Goal: Share content: Share content

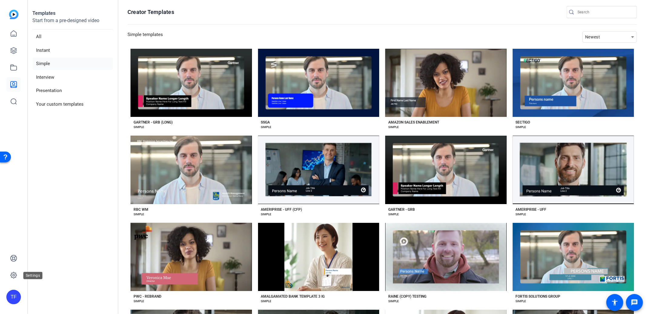
drag, startPoint x: 8, startPoint y: 273, endPoint x: 23, endPoint y: 274, distance: 14.6
click at [8, 273] on link at bounding box center [13, 275] width 15 height 15
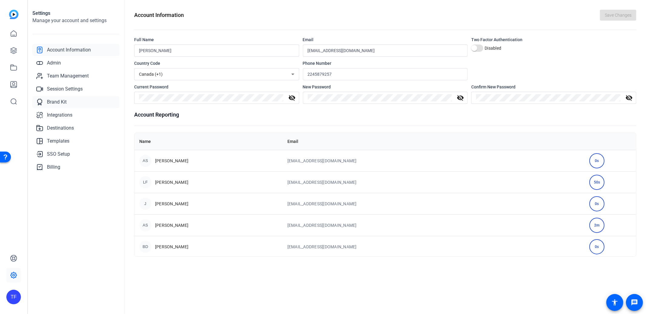
click at [56, 101] on span "Brand Kit" at bounding box center [57, 101] width 20 height 7
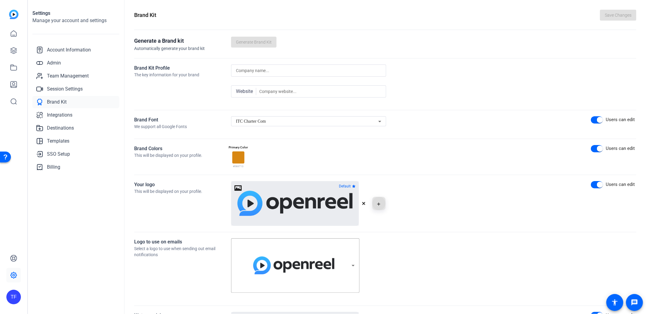
click at [376, 205] on mat-icon "button" at bounding box center [378, 204] width 5 height 7
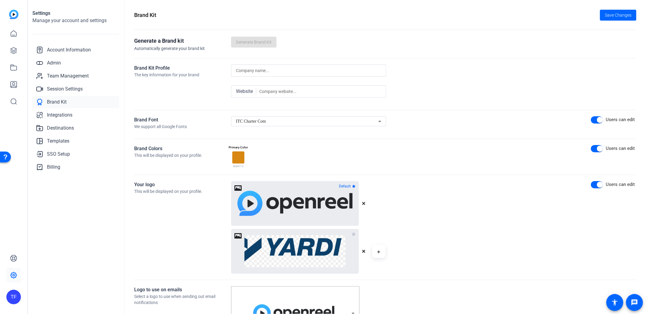
click at [354, 234] on icon "button" at bounding box center [354, 234] width 4 height 4
click at [16, 63] on link at bounding box center [13, 67] width 15 height 15
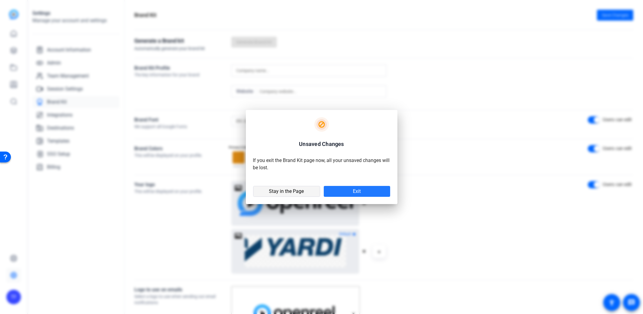
click at [295, 191] on span "Stay in the Page" at bounding box center [286, 191] width 35 height 6
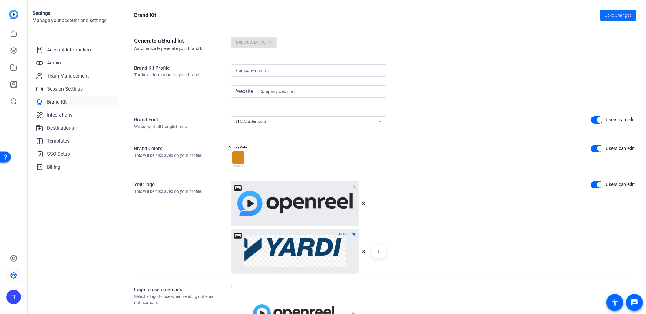
click at [611, 22] on span at bounding box center [618, 15] width 36 height 15
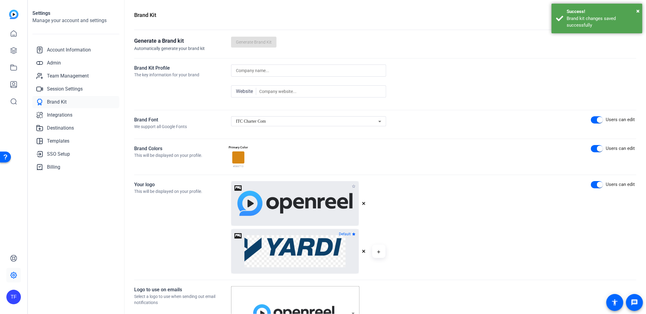
click at [610, 15] on div "Brand kit changes saved successfully" at bounding box center [602, 22] width 71 height 14
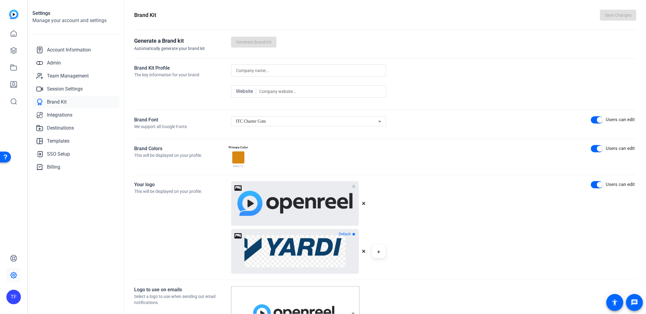
click at [608, 14] on div "Save Changes" at bounding box center [618, 15] width 36 height 11
click at [15, 66] on icon at bounding box center [13, 67] width 7 height 7
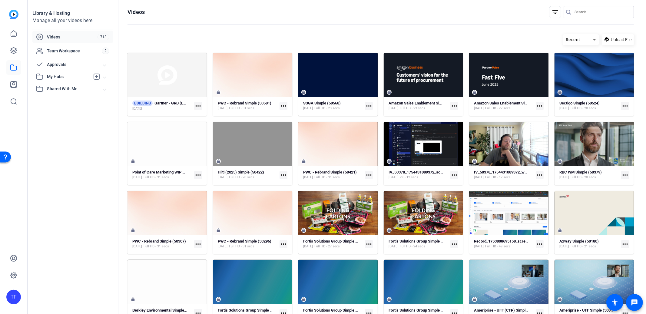
click at [537, 174] on mat-icon "more_horiz" at bounding box center [540, 175] width 8 height 8
click at [537, 174] on div at bounding box center [323, 157] width 646 height 314
click at [507, 171] on strong "IV_50378_1754431089372_webcam" at bounding box center [505, 172] width 62 height 5
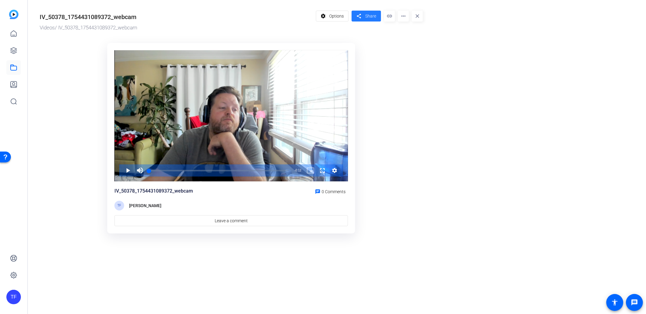
click at [361, 17] on mat-icon "share" at bounding box center [359, 16] width 8 height 8
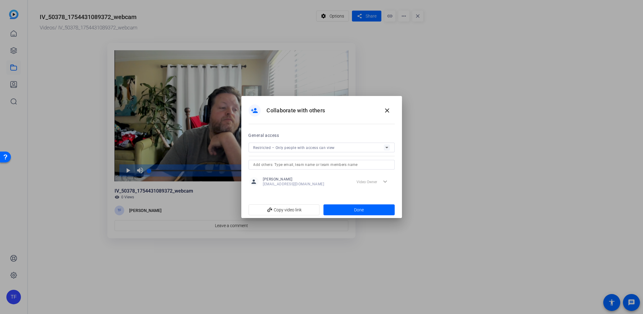
click at [291, 149] on span "Restricted – Only people with access can view" at bounding box center [293, 148] width 81 height 4
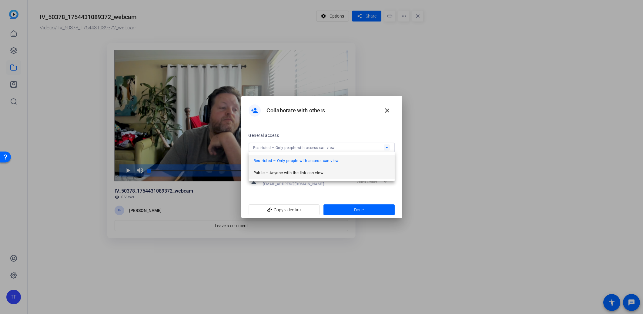
click at [285, 168] on mat-option "Public – Anyone with the link can view" at bounding box center [321, 173] width 146 height 12
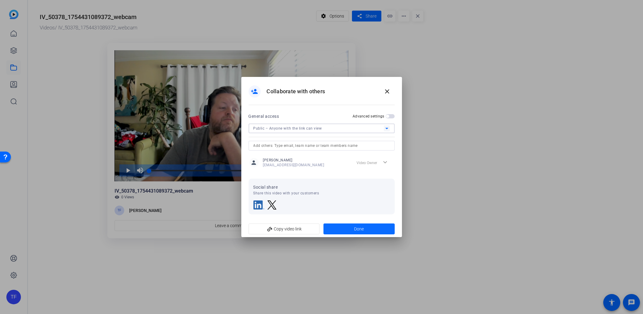
click at [355, 228] on span "Done" at bounding box center [359, 229] width 10 height 6
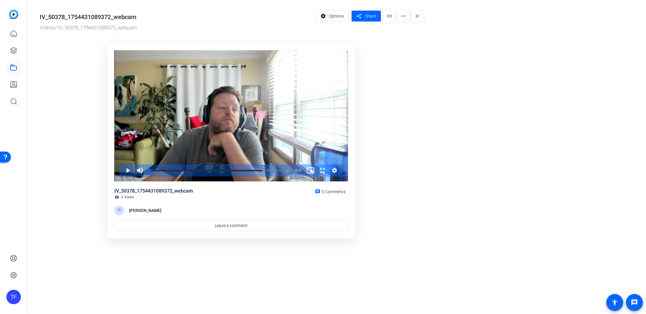
click at [391, 15] on mat-icon "link" at bounding box center [389, 16] width 11 height 11
click at [12, 276] on icon at bounding box center [13, 275] width 7 height 7
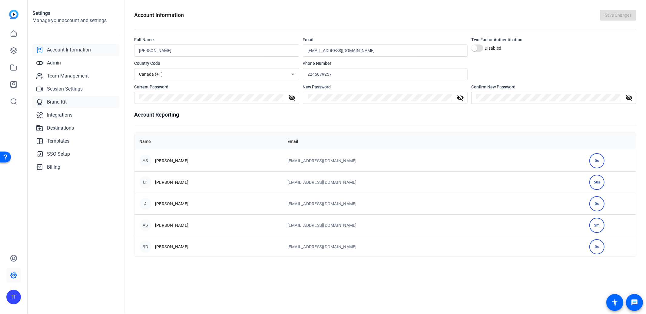
click at [55, 100] on span "Brand Kit" at bounding box center [57, 101] width 20 height 7
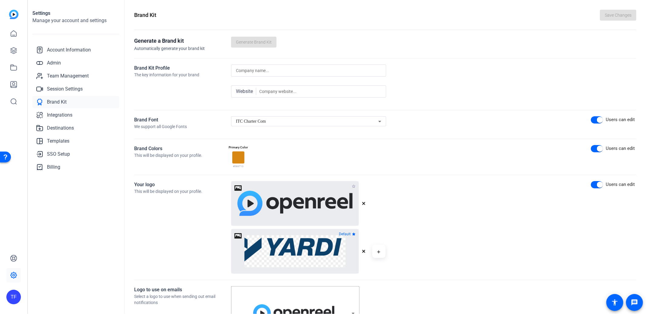
click at [364, 205] on icon "button" at bounding box center [363, 203] width 3 height 3
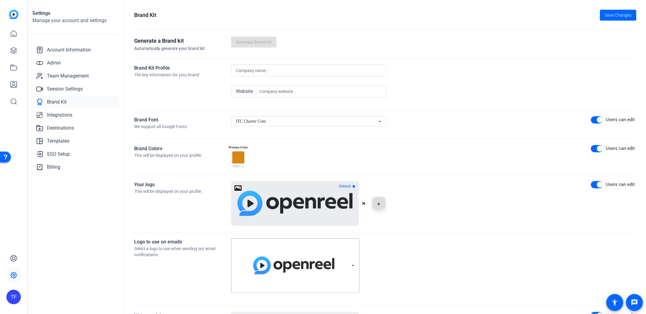
click at [379, 208] on icon "button" at bounding box center [378, 204] width 3 height 7
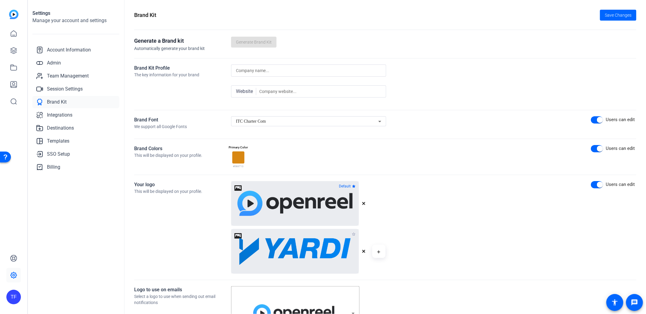
click at [354, 236] on icon "button" at bounding box center [354, 234] width 4 height 4
click at [617, 14] on span "Save Changes" at bounding box center [618, 15] width 27 height 6
click at [362, 252] on icon "button" at bounding box center [364, 252] width 4 height 4
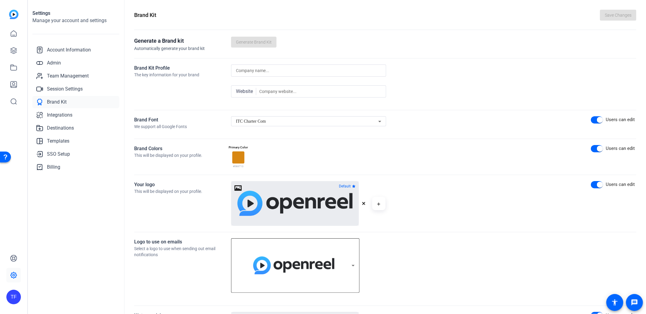
click at [306, 258] on img at bounding box center [293, 266] width 81 height 18
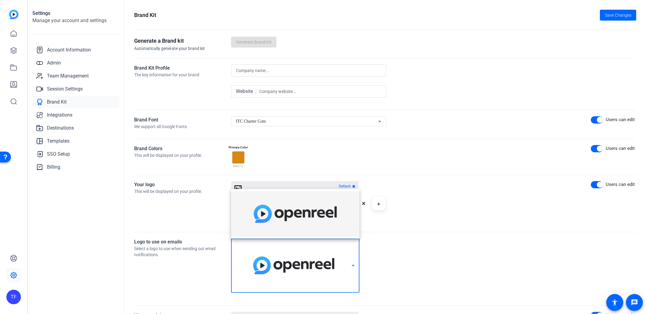
click at [439, 203] on div at bounding box center [323, 157] width 646 height 314
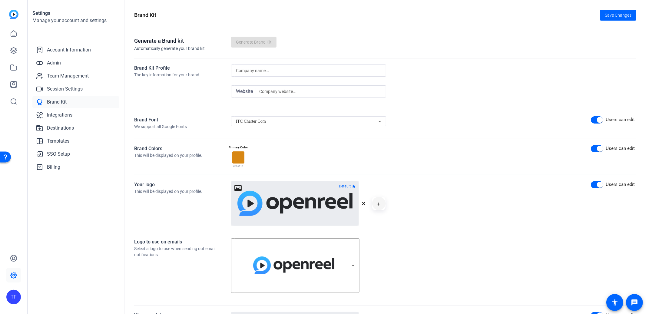
click at [383, 201] on span "button" at bounding box center [379, 203] width 15 height 15
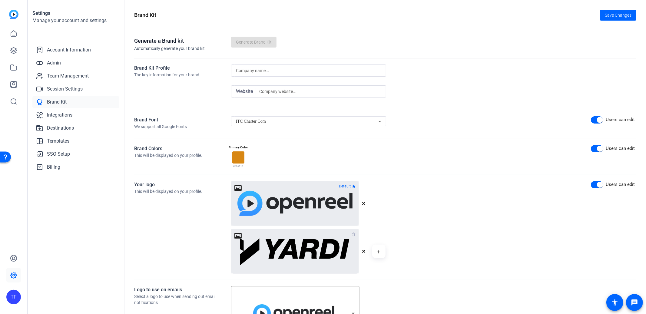
click at [353, 235] on icon "button" at bounding box center [354, 234] width 4 height 4
click at [617, 14] on span "Save Changes" at bounding box center [618, 15] width 27 height 6
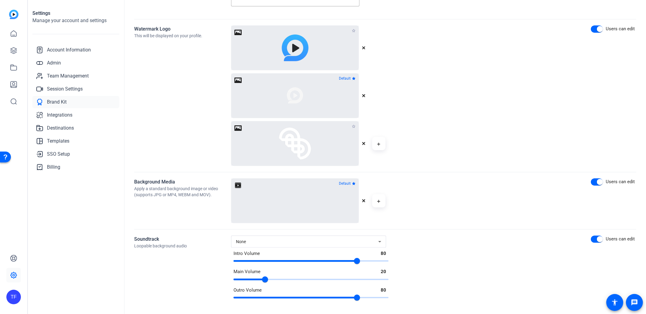
scroll to position [335, 0]
click at [13, 65] on icon at bounding box center [13, 67] width 7 height 7
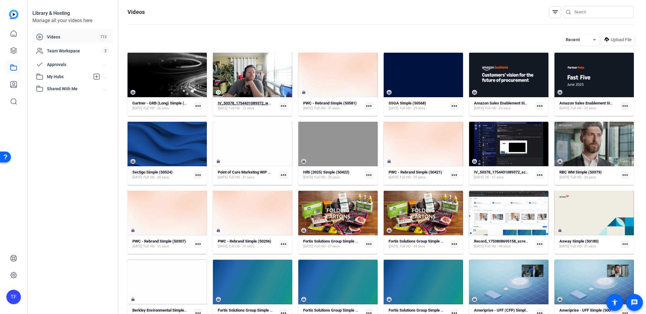
click at [253, 102] on strong "IV_50378_1754431089372_webcam" at bounding box center [249, 103] width 62 height 5
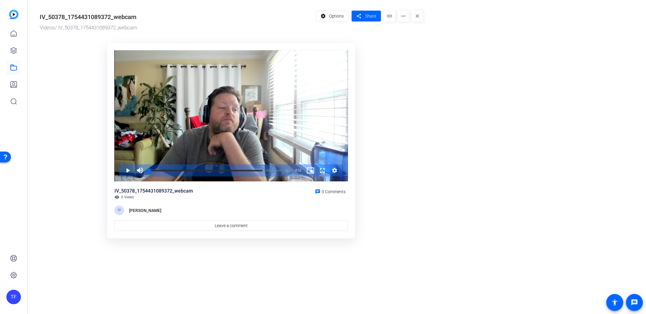
click at [406, 17] on mat-icon "more_horiz" at bounding box center [403, 16] width 11 height 11
click at [329, 15] on div at bounding box center [323, 157] width 646 height 314
click at [328, 17] on span at bounding box center [332, 16] width 32 height 15
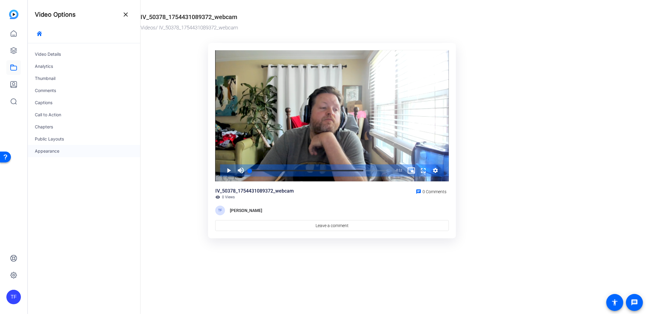
click at [54, 151] on div "Appearance" at bounding box center [84, 151] width 113 height 12
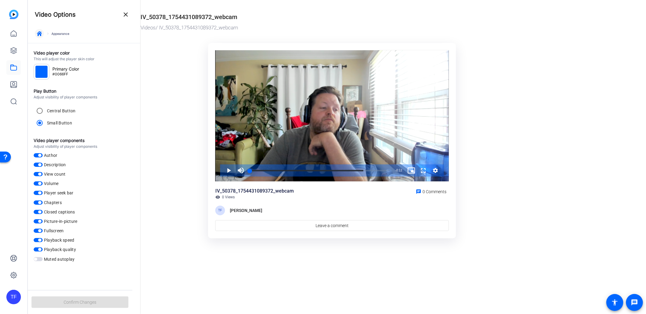
click at [39, 36] on icon "button" at bounding box center [39, 33] width 5 height 5
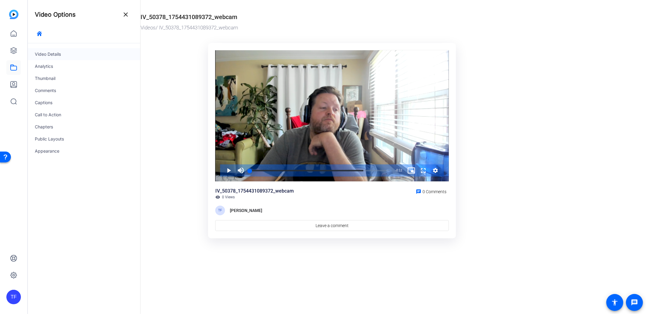
click at [45, 52] on div "Video Details" at bounding box center [84, 54] width 113 height 12
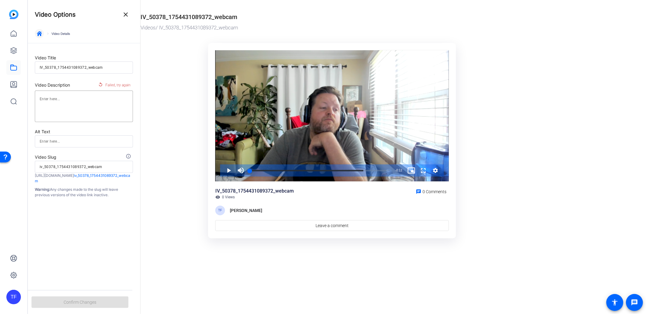
click at [41, 28] on span "button" at bounding box center [39, 33] width 15 height 15
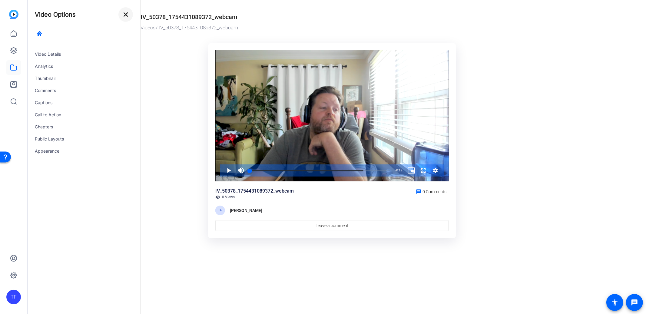
click at [123, 15] on mat-icon "close" at bounding box center [125, 14] width 7 height 7
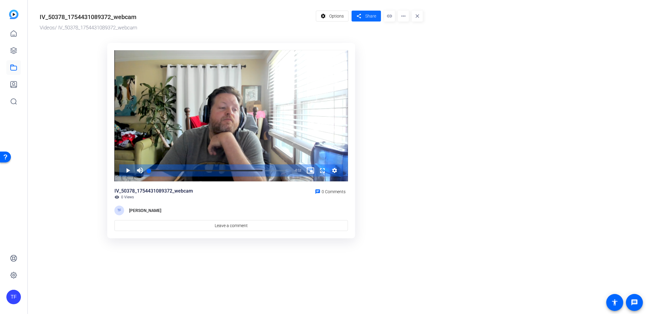
click at [365, 15] on span at bounding box center [366, 16] width 29 height 15
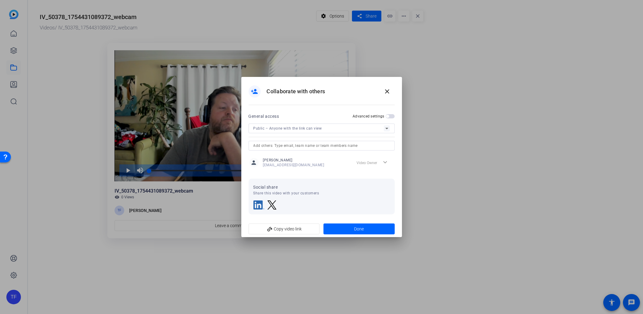
click at [354, 129] on div "Public – Anyone with the link can view" at bounding box center [318, 129] width 130 height 8
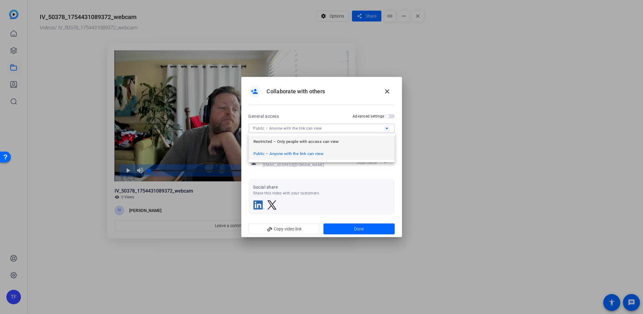
click at [312, 144] on span "Restricted – Only people with access can view" at bounding box center [295, 141] width 85 height 7
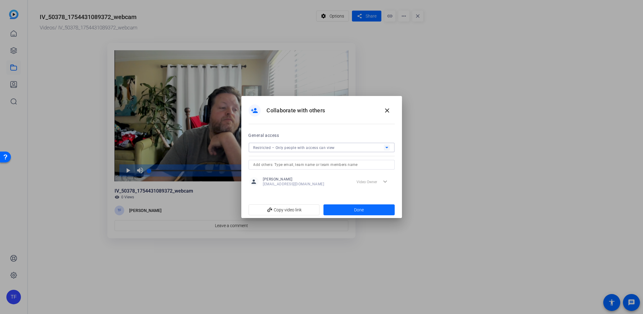
click at [374, 212] on span at bounding box center [358, 210] width 71 height 15
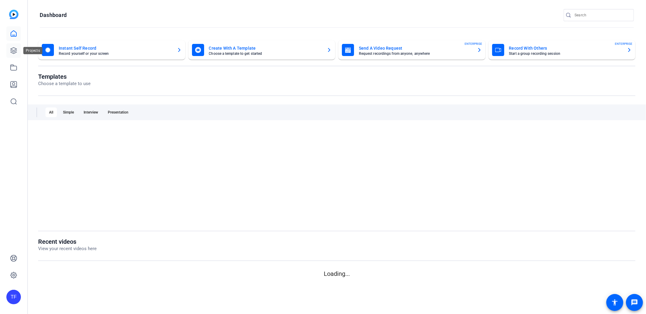
click at [10, 52] on icon at bounding box center [13, 50] width 7 height 7
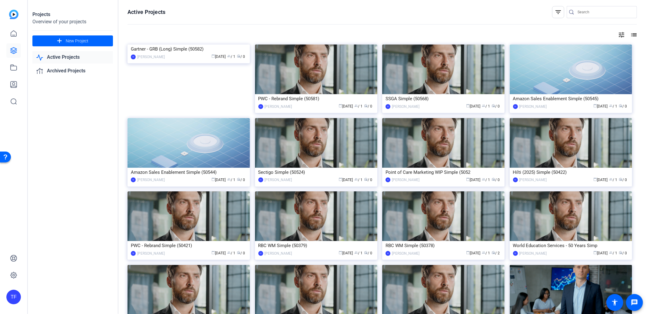
click at [231, 45] on img at bounding box center [189, 45] width 122 height 0
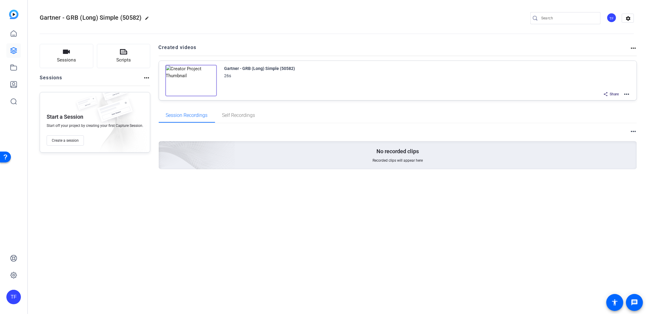
click at [629, 95] on mat-icon "more_horiz" at bounding box center [626, 94] width 7 height 7
